Goal: Book appointment/travel/reservation

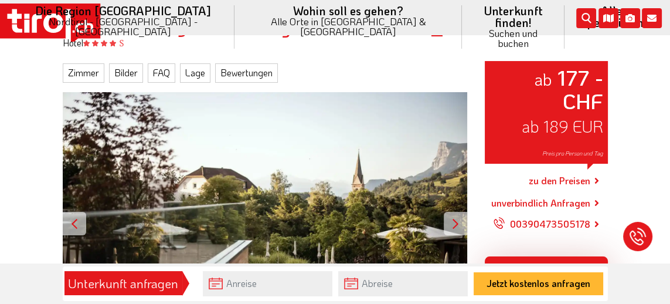
scroll to position [151, 0]
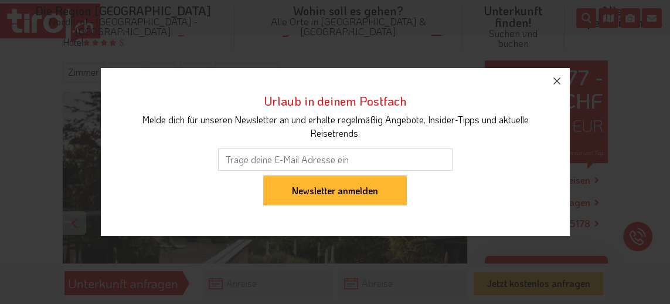
click at [559, 80] on icon "button" at bounding box center [557, 81] width 14 height 14
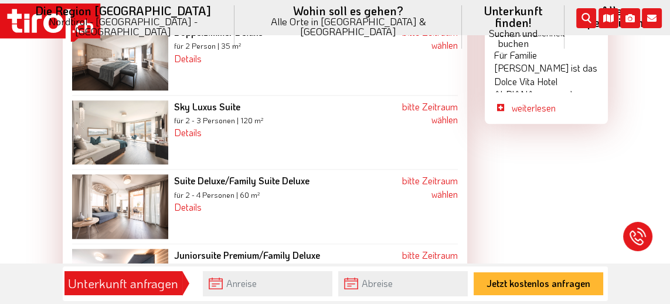
scroll to position [1284, 0]
click at [209, 101] on div "Sky Luxus Suite für 2 - 3 Personen | 120 m² Details Sky Luxus Suite Für wahrlic…" at bounding box center [280, 133] width 225 height 65
click at [202, 101] on b "Sky Luxus Suite" at bounding box center [207, 107] width 66 height 12
click at [185, 127] on link "Details" at bounding box center [188, 133] width 28 height 12
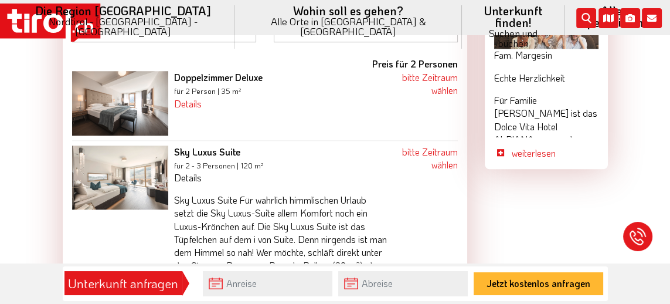
scroll to position [1235, 0]
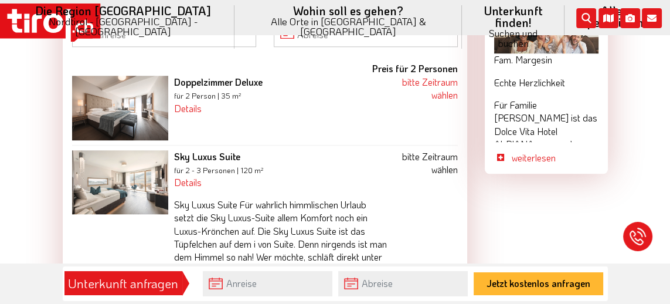
click at [436, 150] on link "bitte Zeitraum wählen" at bounding box center [430, 162] width 56 height 25
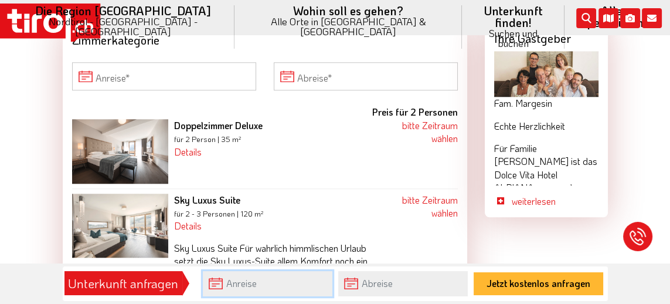
click at [217, 286] on input "text" at bounding box center [268, 283] width 130 height 25
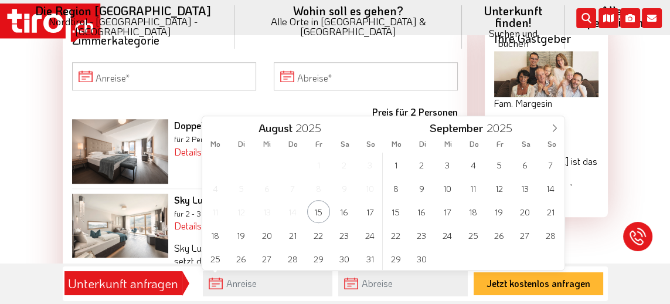
click at [555, 127] on icon at bounding box center [555, 128] width 8 height 8
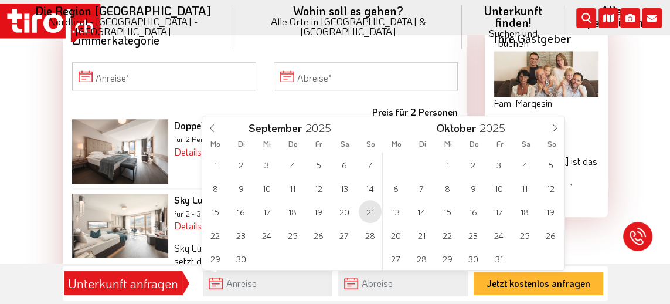
click at [372, 210] on span "21" at bounding box center [370, 211] width 23 height 23
click at [318, 238] on span "26" at bounding box center [318, 234] width 23 height 23
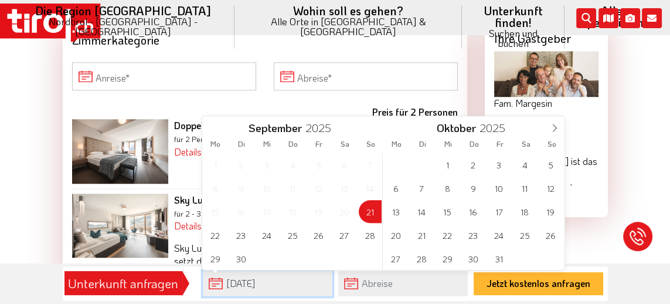
type input "[DATE]"
